Goal: Task Accomplishment & Management: Use online tool/utility

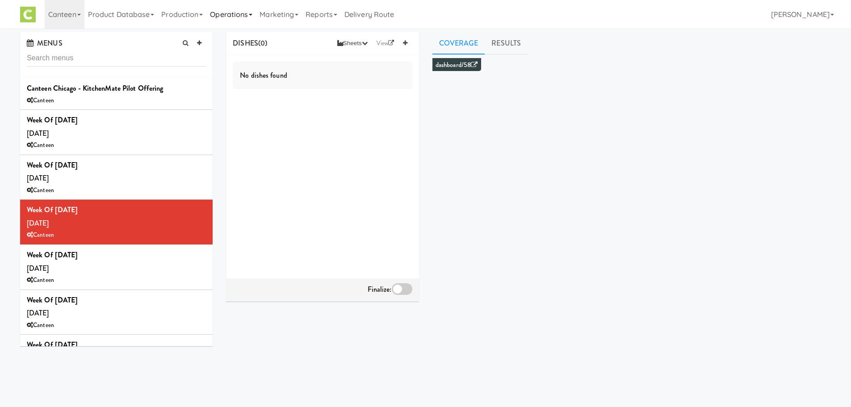
click at [254, 17] on link "Operations" at bounding box center [231, 14] width 50 height 29
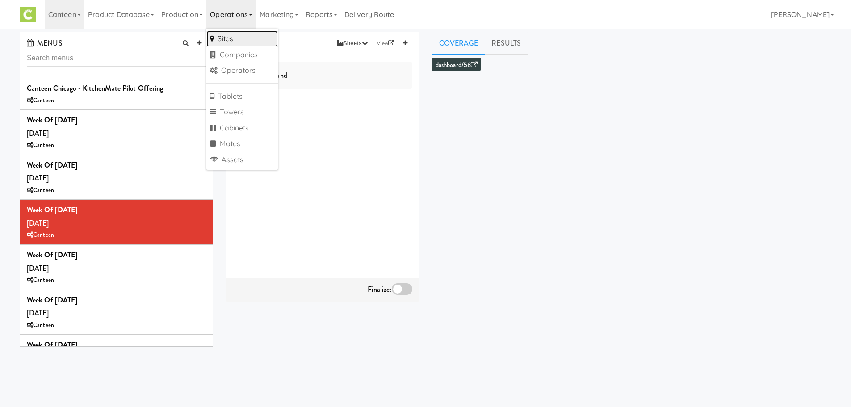
click at [246, 38] on link "Sites" at bounding box center [241, 39] width 71 height 16
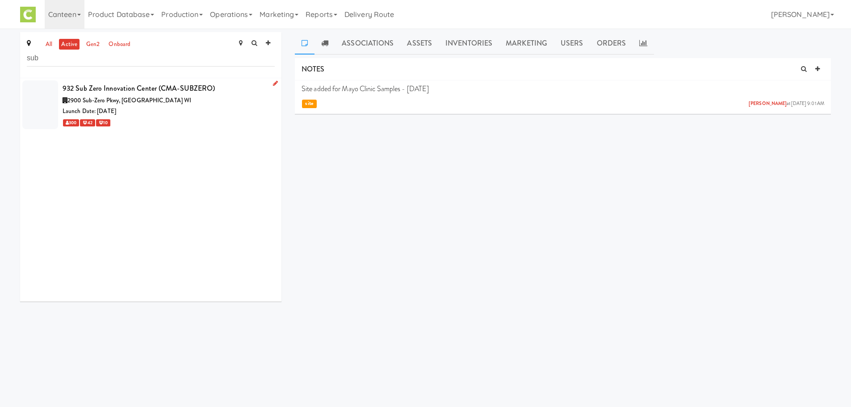
type input "sub"
click at [131, 114] on div "Launch Date: [DATE]" at bounding box center [169, 111] width 212 height 11
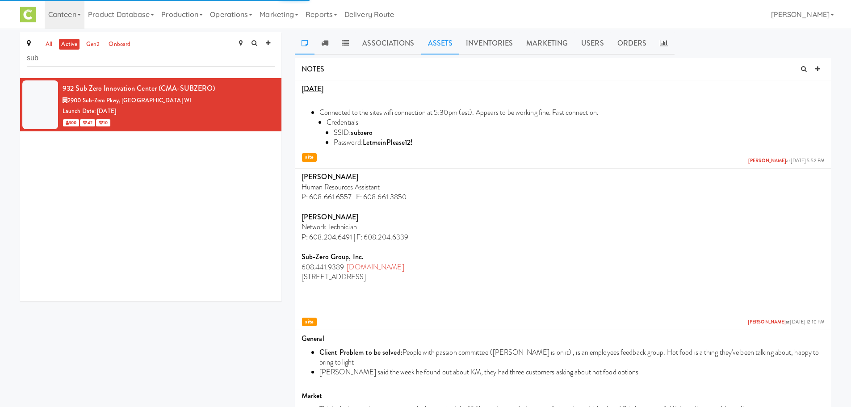
click at [445, 50] on link "Assets" at bounding box center [440, 43] width 38 height 22
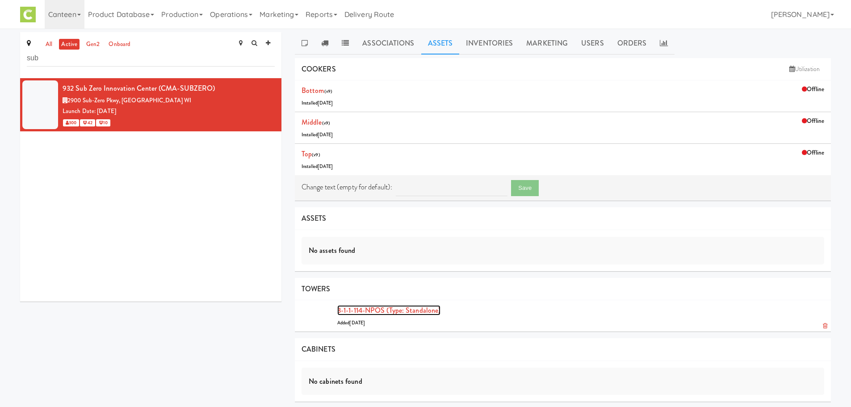
click at [392, 311] on link "3-1-1-114-NPOS (type: standalone)" at bounding box center [388, 310] width 103 height 10
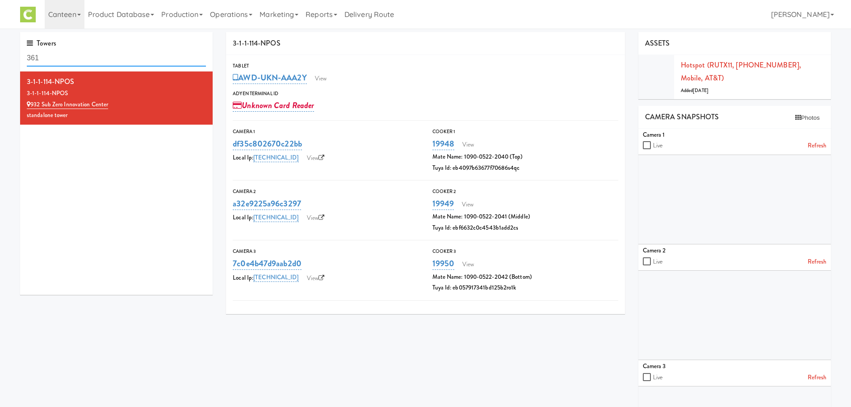
drag, startPoint x: 65, startPoint y: 55, endPoint x: 0, endPoint y: 64, distance: 65.4
click at [0, 64] on div "Towers 361 3-1-1-114-NPOS 3-1-1-114-NPOS 932 Sub Zero Innovation Center standal…" at bounding box center [425, 257] width 851 height 450
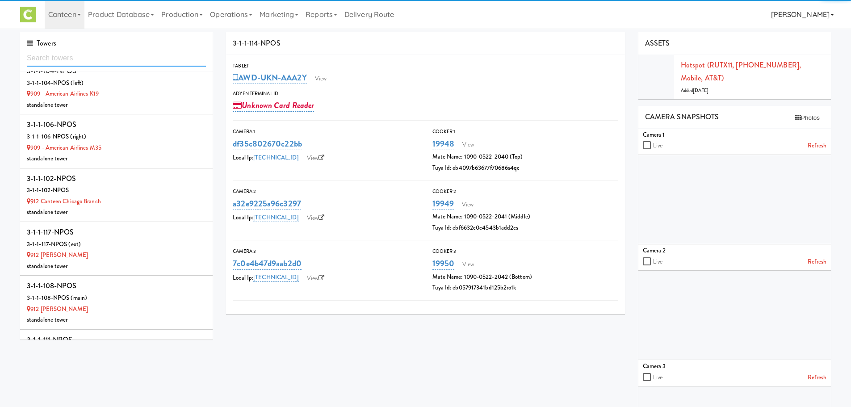
scroll to position [1397, 0]
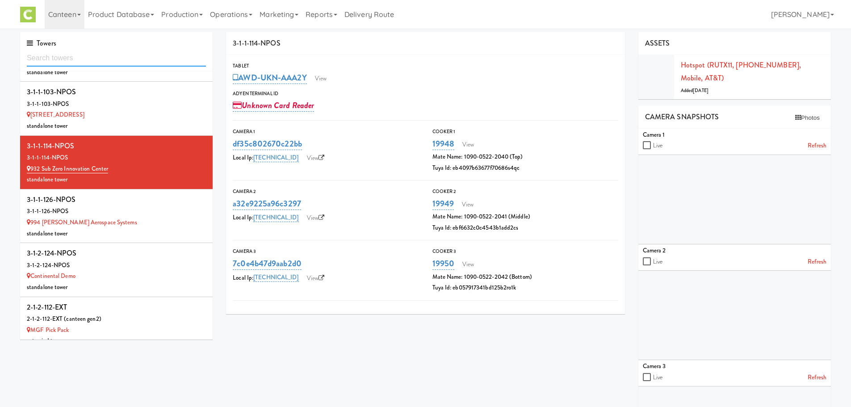
click at [95, 58] on input "text" at bounding box center [116, 58] width 179 height 17
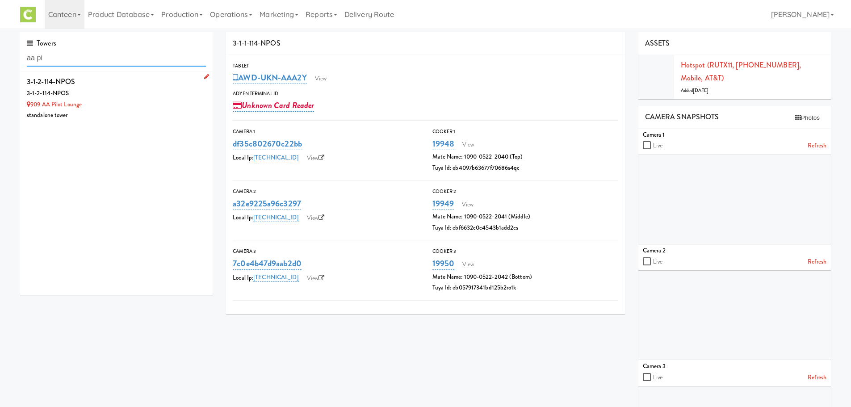
type input "aa pi"
click at [90, 85] on div "3-1-2-114-NPOS" at bounding box center [116, 81] width 179 height 13
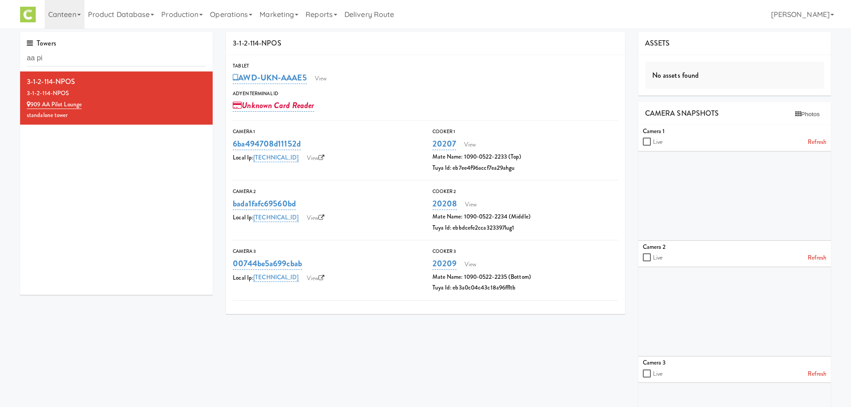
click at [162, 137] on div "3-1-2-114-NPOS 3-1-2-114-NPOS 909 AA Pilot Lounge standalone tower" at bounding box center [116, 182] width 192 height 223
click at [814, 142] on link "Refresh" at bounding box center [816, 142] width 19 height 11
click at [188, 16] on link "Production" at bounding box center [182, 14] width 49 height 29
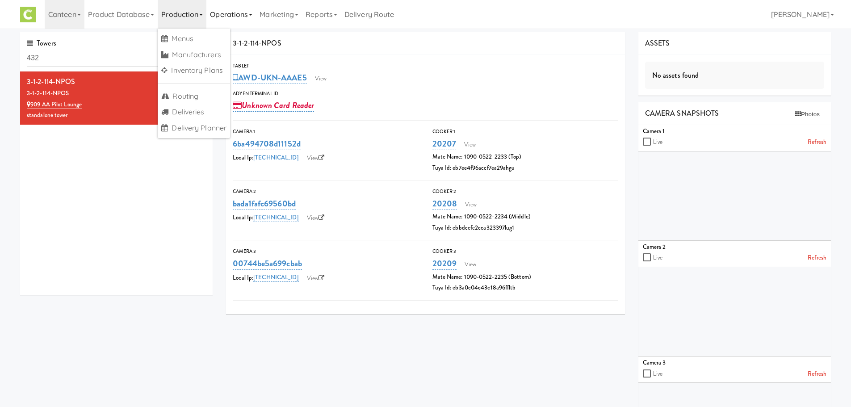
click at [231, 11] on link "Operations" at bounding box center [231, 14] width 50 height 29
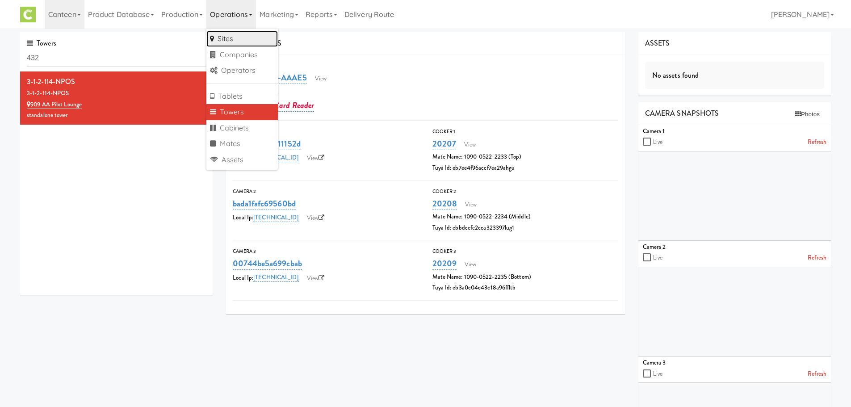
click at [220, 38] on link "Sites" at bounding box center [241, 39] width 71 height 16
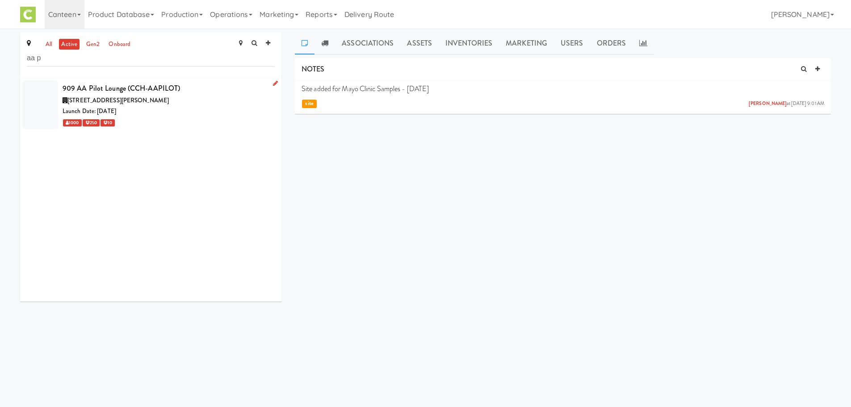
type input "aa p"
click at [120, 94] on div "909 AA Pilot Lounge (CCH-AAPILOT)" at bounding box center [169, 88] width 212 height 13
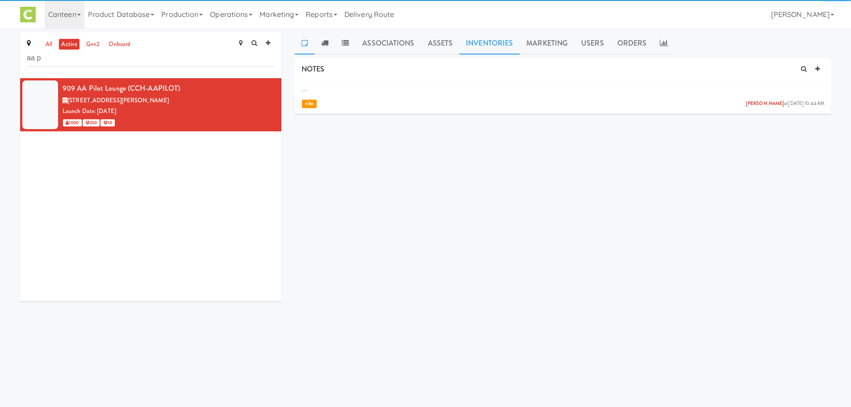
click at [477, 46] on link "Inventories" at bounding box center [489, 43] width 60 height 22
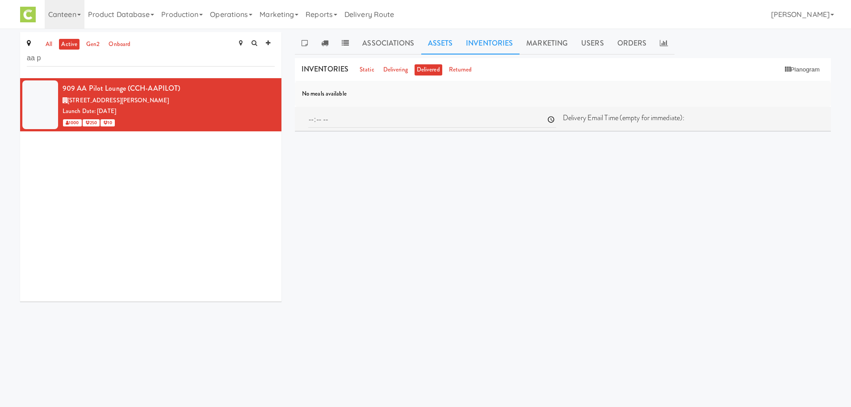
click at [437, 42] on link "Assets" at bounding box center [440, 43] width 38 height 22
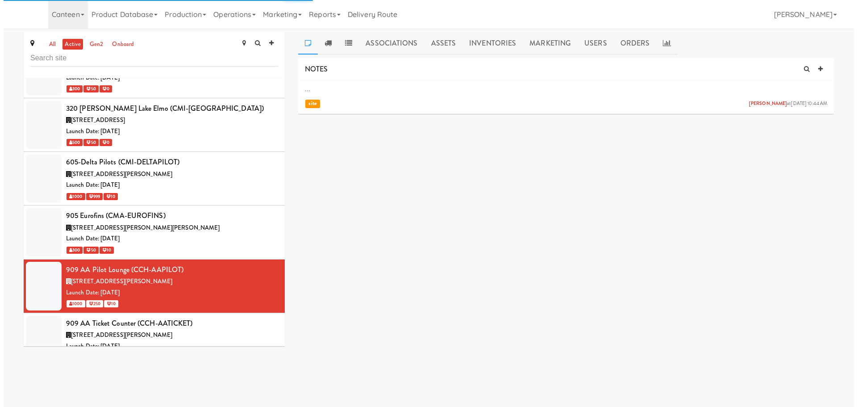
scroll to position [534, 0]
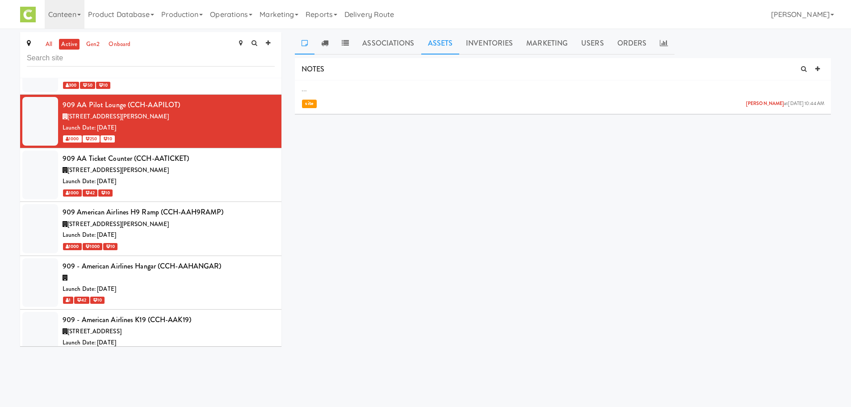
click at [452, 42] on link "Assets" at bounding box center [440, 43] width 38 height 22
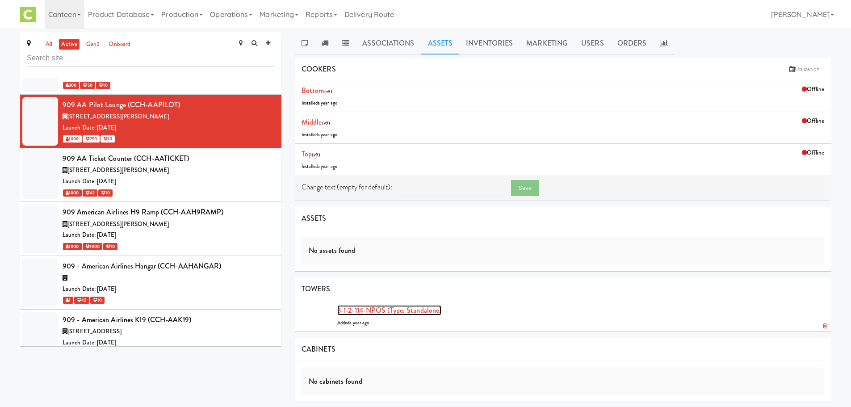
click at [355, 307] on link "3-1-2-114-NPOS (type: standalone)" at bounding box center [389, 310] width 104 height 10
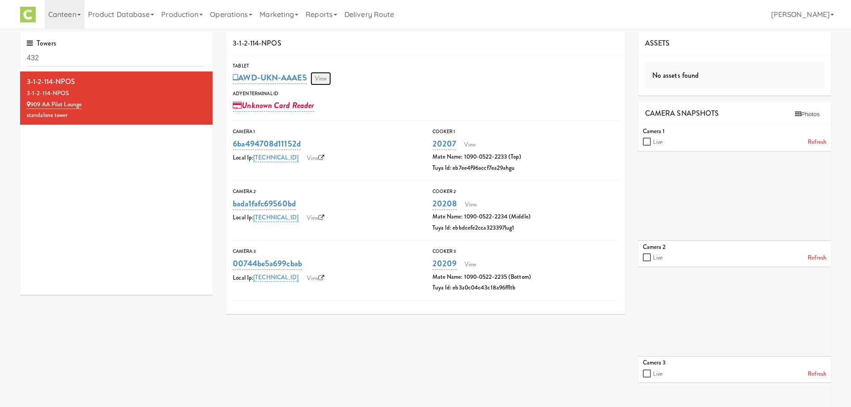
click at [322, 81] on link "View" at bounding box center [320, 78] width 21 height 13
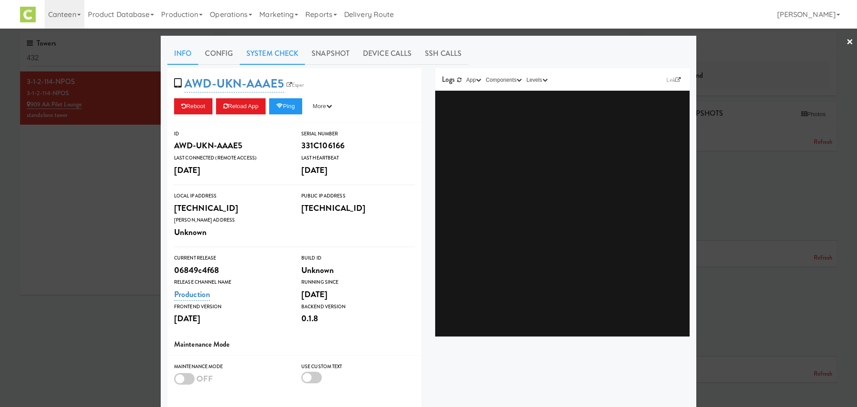
click at [266, 46] on link "System Check" at bounding box center [272, 53] width 65 height 22
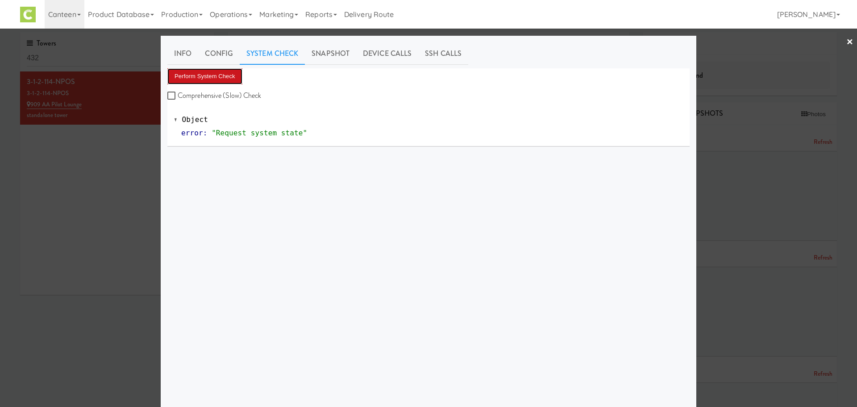
click at [202, 73] on button "Perform System Check" at bounding box center [204, 76] width 75 height 16
